Goal: Transaction & Acquisition: Purchase product/service

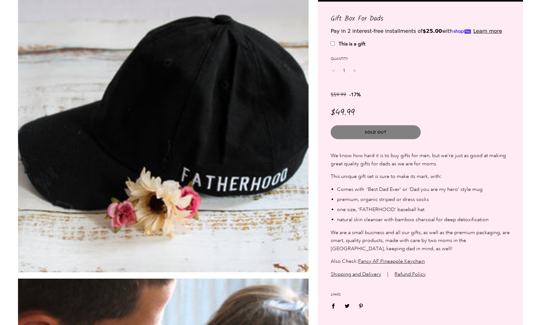
scroll to position [976, 0]
